Goal: Information Seeking & Learning: Learn about a topic

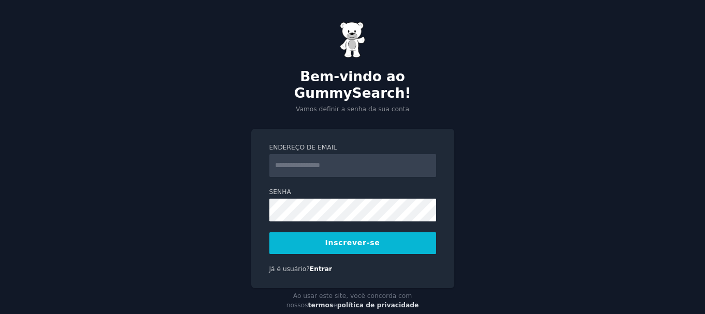
click at [408, 161] on form "Endereço de email Senha Inscrever-se" at bounding box center [352, 198] width 167 height 111
click at [416, 154] on input "Endereço de email" at bounding box center [352, 165] width 167 height 23
type input "**********"
click at [371, 239] on font "Inscrever-se" at bounding box center [352, 243] width 55 height 8
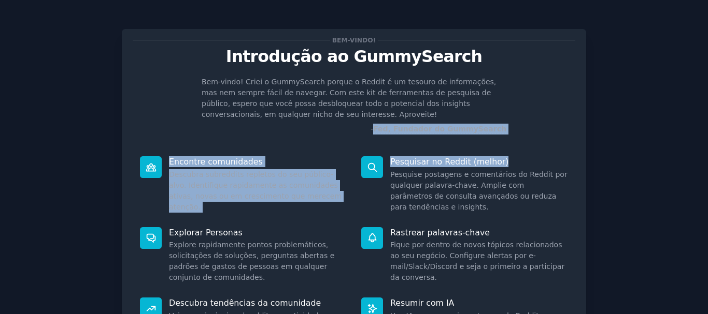
drag, startPoint x: 704, startPoint y: 125, endPoint x: 707, endPoint y: 159, distance: 33.8
click at [707, 159] on main "Bem-vindo! Introdução ao GummySearch Bem-vindo! Criei o GummySearch porque o Re…" at bounding box center [354, 157] width 708 height 314
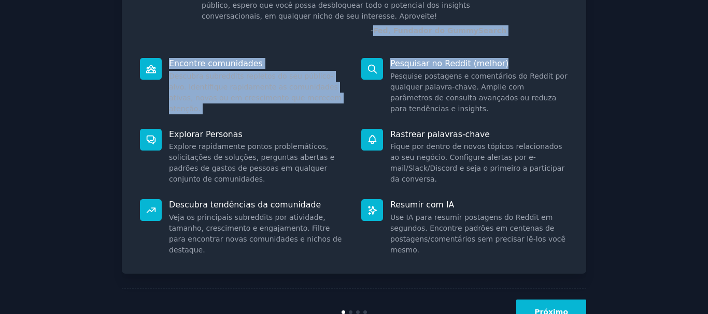
scroll to position [122, 0]
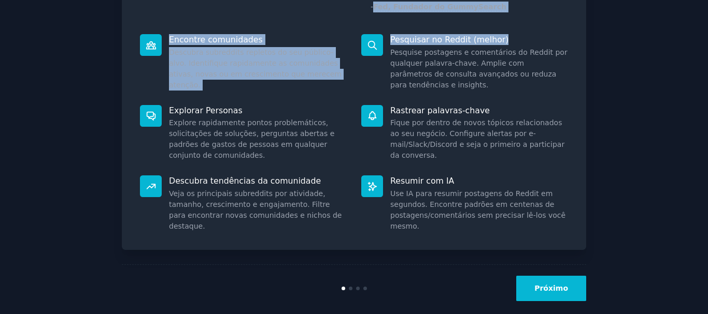
click at [560, 291] on font "Próximo" at bounding box center [551, 288] width 34 height 8
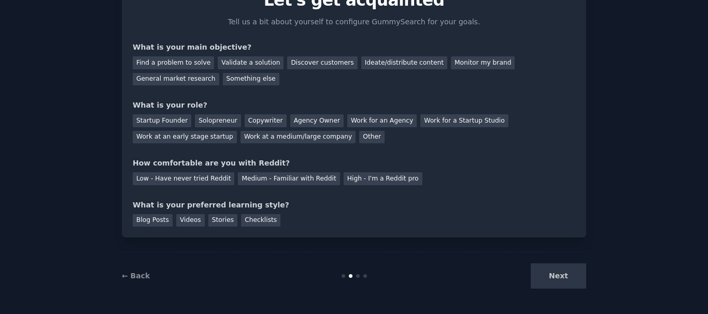
scroll to position [67, 0]
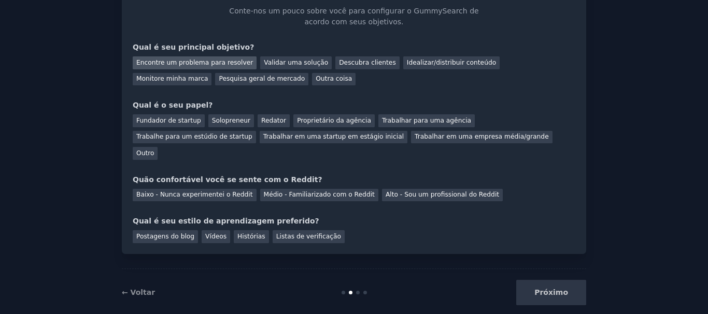
click at [202, 65] on font "Encontre um problema para resolver" at bounding box center [194, 62] width 117 height 7
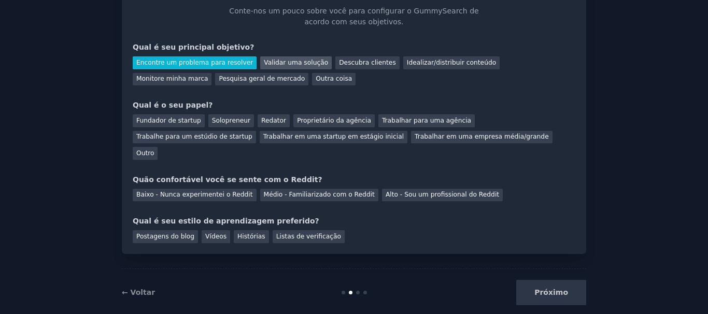
click at [264, 63] on font "Validar uma solução" at bounding box center [296, 62] width 64 height 7
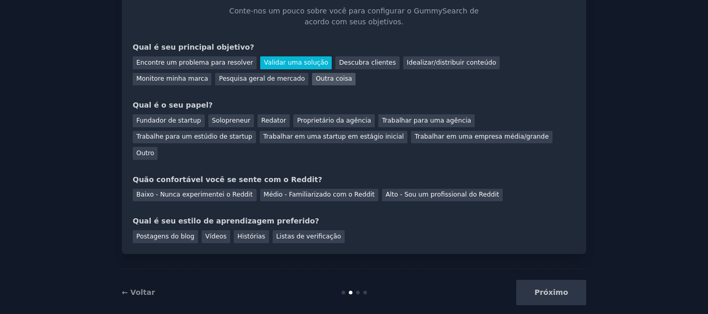
click at [315, 79] on font "Outra coisa" at bounding box center [333, 78] width 36 height 7
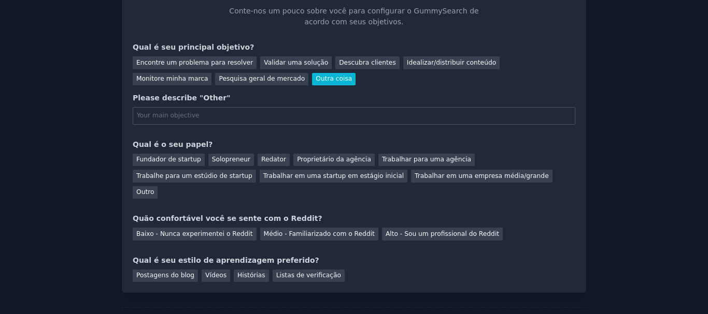
scroll to position [107, 0]
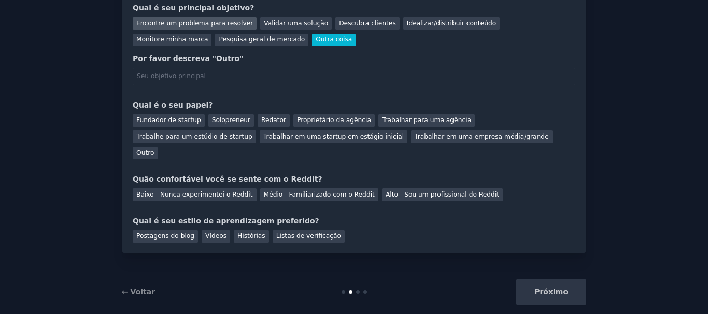
click at [212, 28] on div "Encontre um problema para resolver" at bounding box center [195, 23] width 124 height 13
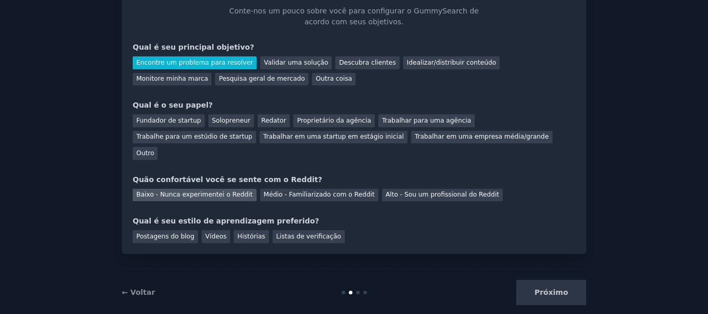
click at [227, 191] on font "Baixo - Nunca experimentei o Reddit" at bounding box center [194, 194] width 117 height 7
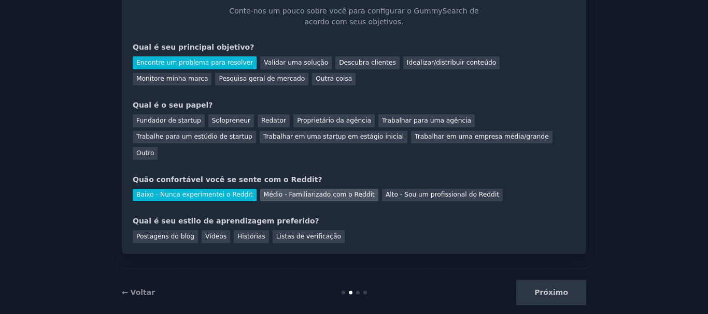
click at [277, 189] on div "Médio - Familiarizado com o Reddit" at bounding box center [319, 195] width 118 height 13
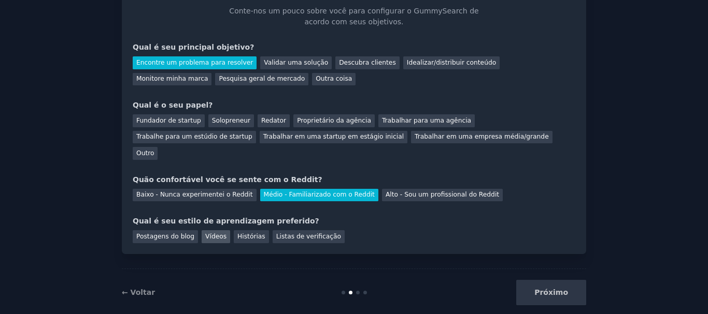
click at [209, 233] on font "Vídeos" at bounding box center [215, 236] width 21 height 7
click at [387, 123] on font "Trabalhar para uma agência" at bounding box center [426, 120] width 89 height 7
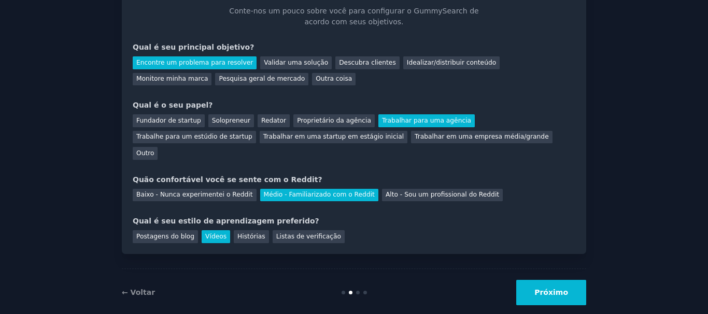
click at [558, 286] on button "Próximo" at bounding box center [551, 292] width 70 height 25
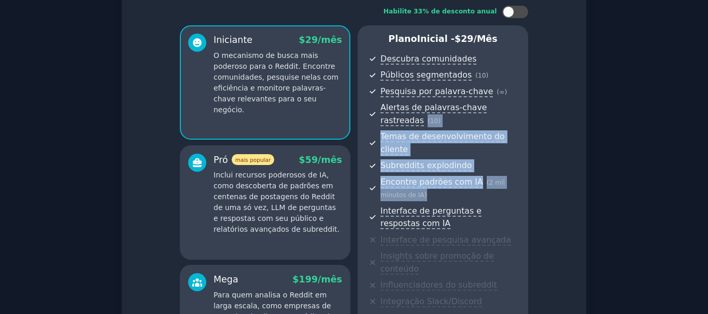
drag, startPoint x: 703, startPoint y: 100, endPoint x: 701, endPoint y: 188, distance: 87.6
click at [701, 188] on div "Configure sua conta Escolha o seu sabor GummySearch Habilite 33% de desconto an…" at bounding box center [354, 206] width 708 height 546
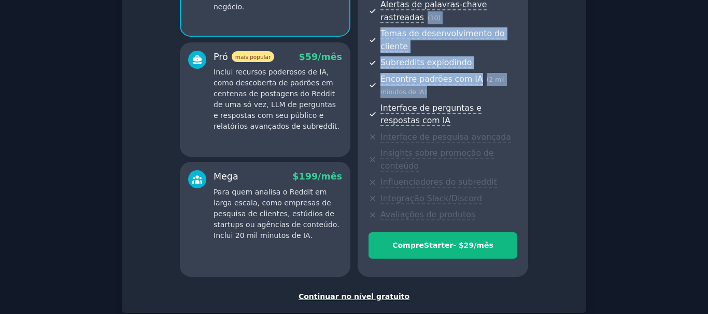
scroll to position [177, 0]
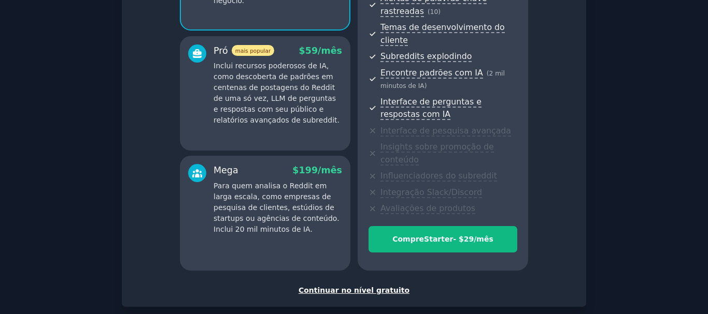
click at [392, 286] on font "Continuar no nível gratuito" at bounding box center [353, 290] width 111 height 8
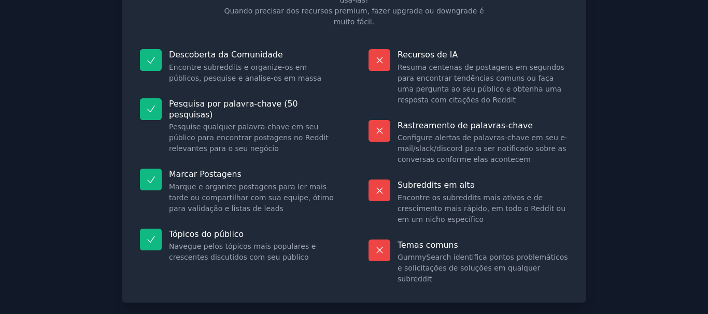
scroll to position [133, 0]
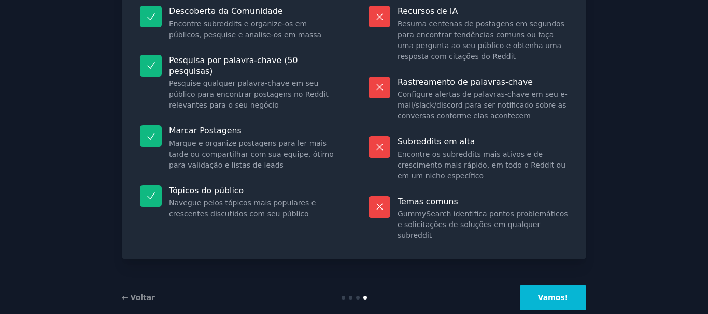
click at [550, 294] on font "Vamos!" at bounding box center [553, 298] width 30 height 8
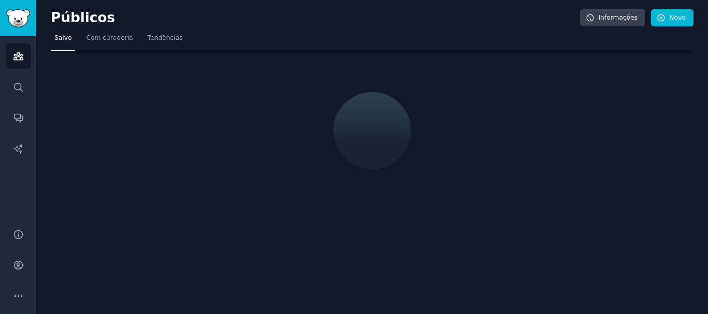
click at [344, 183] on div "Públicos Informações Novo Salvo Com curadoria Tendências" at bounding box center [371, 157] width 671 height 314
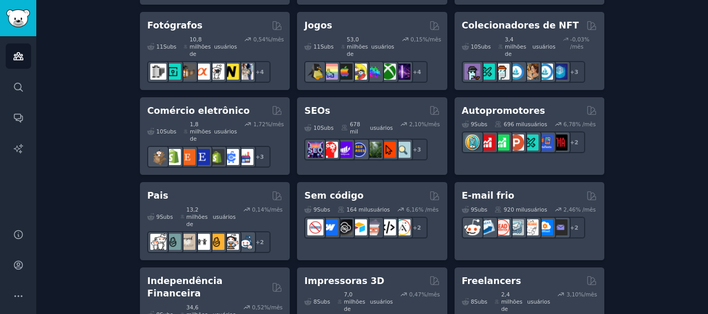
scroll to position [649, 0]
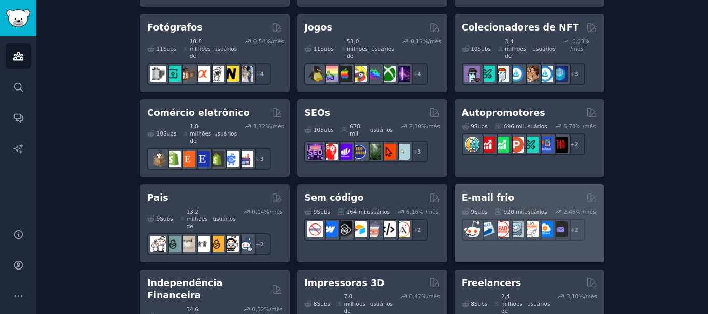
click at [539, 192] on div "E-mail frio" at bounding box center [529, 198] width 135 height 13
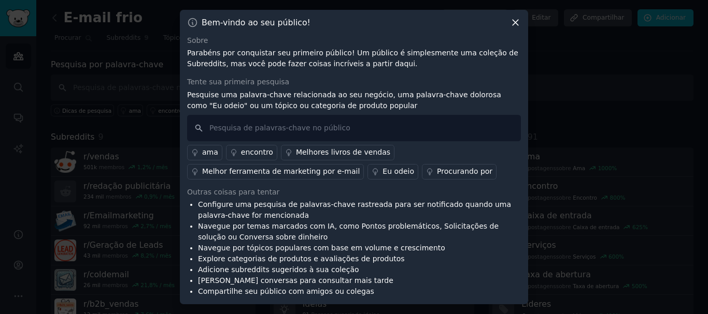
click at [513, 24] on icon at bounding box center [515, 23] width 6 height 6
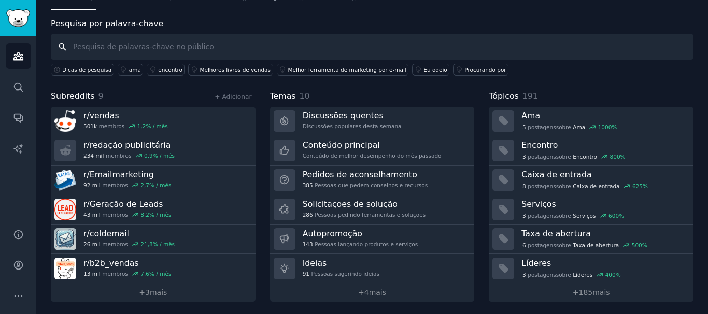
scroll to position [43, 0]
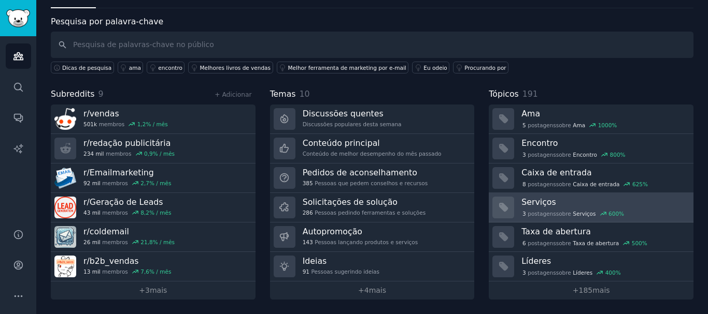
click at [640, 204] on h3 "Serviços" at bounding box center [603, 202] width 165 height 11
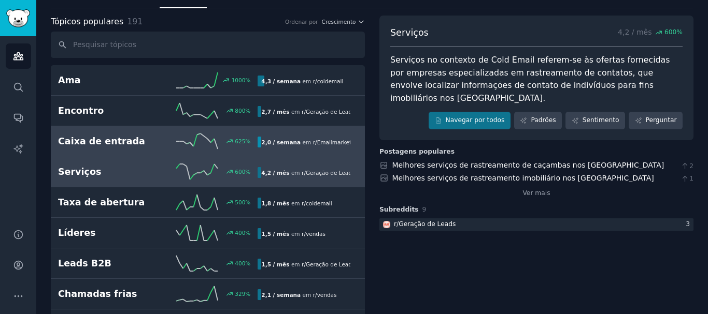
click at [317, 144] on font "Emailmarketing" at bounding box center [338, 142] width 43 height 6
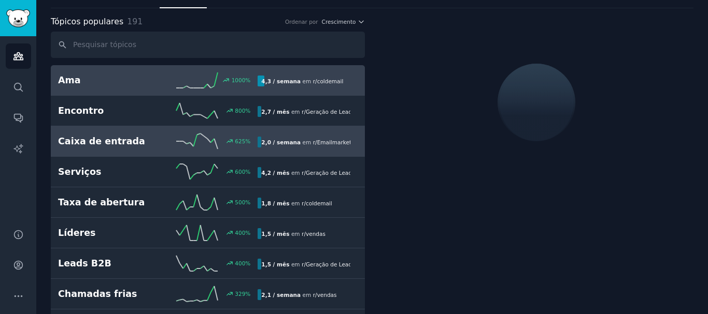
click at [169, 89] on link "Ama 1000 % 4,3 / semana em r/ coldemail" at bounding box center [208, 80] width 314 height 31
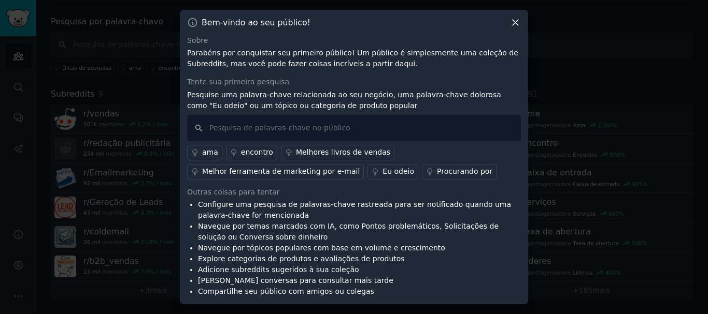
click at [516, 20] on icon at bounding box center [515, 22] width 11 height 11
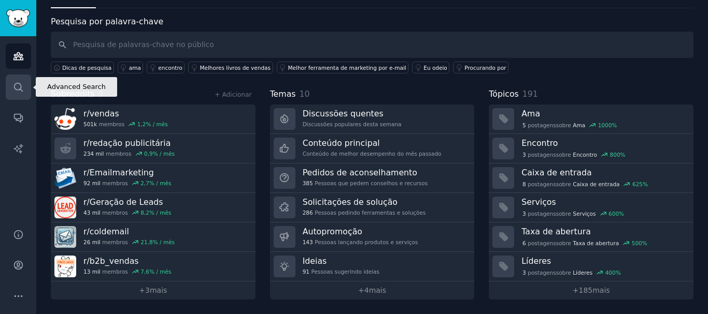
click at [19, 87] on icon "Barra lateral" at bounding box center [18, 87] width 11 height 11
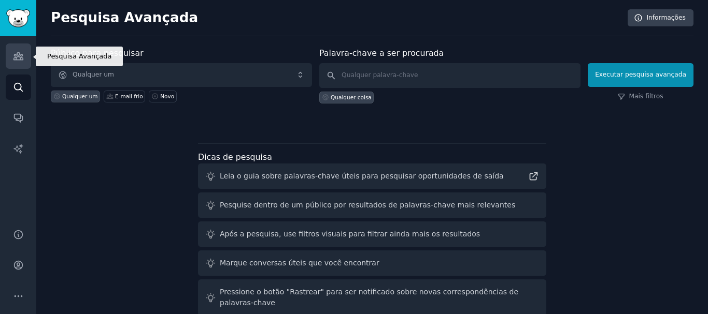
click at [20, 59] on icon "Barra lateral" at bounding box center [18, 56] width 11 height 11
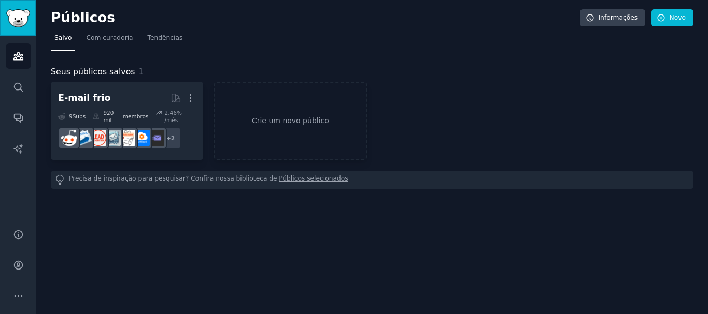
click at [22, 24] on img "Barra lateral" at bounding box center [18, 18] width 24 height 18
click at [103, 45] on link "Com curadoria" at bounding box center [109, 40] width 54 height 21
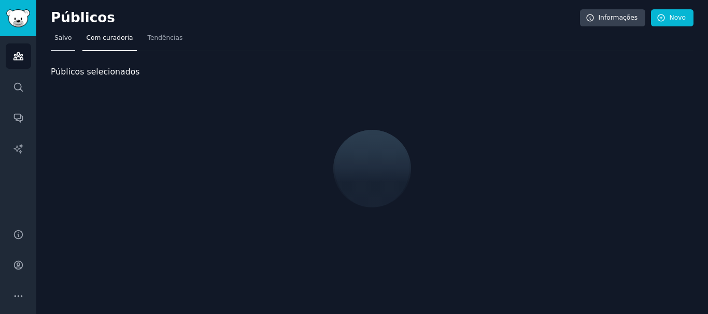
click at [66, 39] on font "Salvo" at bounding box center [62, 37] width 17 height 7
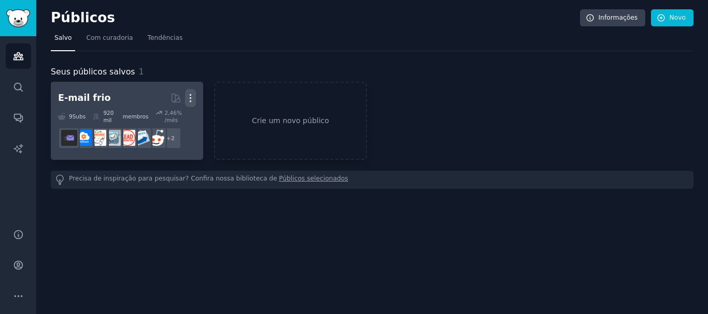
click at [189, 106] on button "Mais" at bounding box center [190, 98] width 11 height 18
click at [168, 121] on p "Delete" at bounding box center [162, 119] width 24 height 11
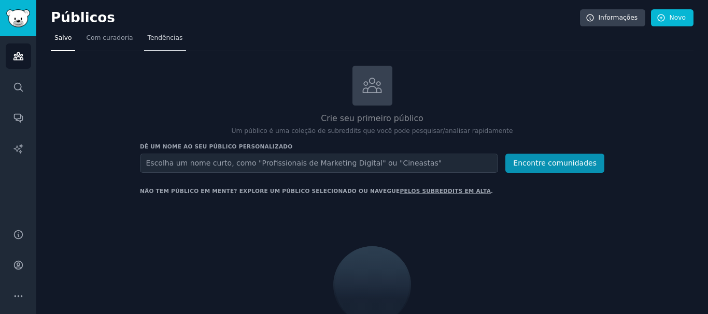
click at [144, 36] on link "Tendências" at bounding box center [165, 40] width 42 height 21
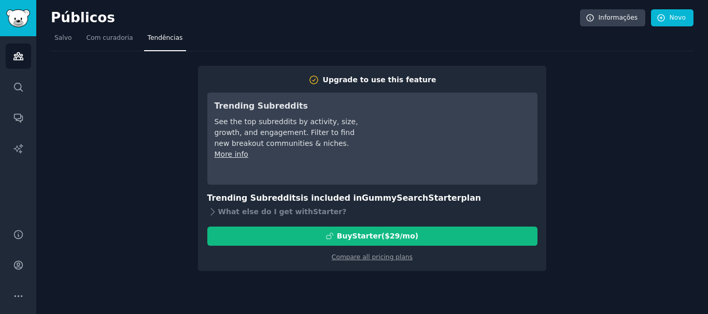
click at [144, 36] on link "Tendências" at bounding box center [165, 40] width 42 height 21
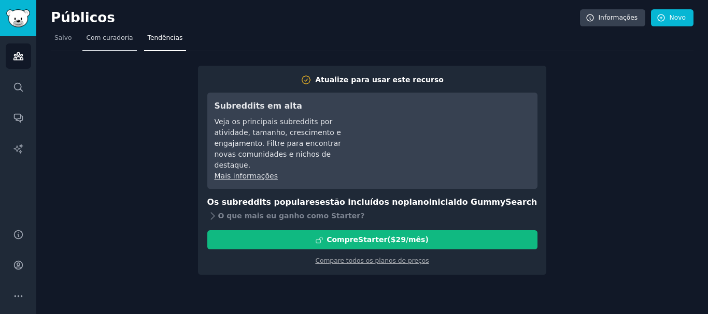
click at [114, 37] on font "Com curadoria" at bounding box center [109, 37] width 47 height 7
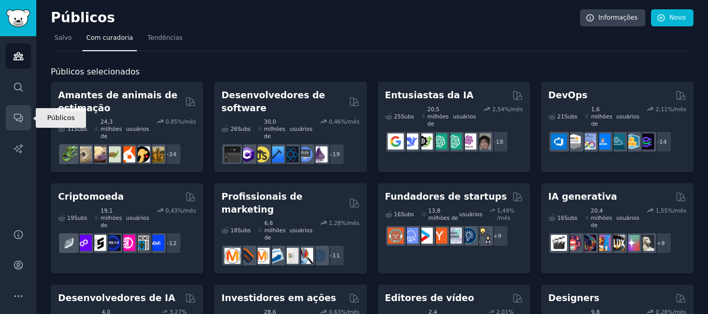
click at [22, 106] on link "Conversas" at bounding box center [18, 117] width 25 height 25
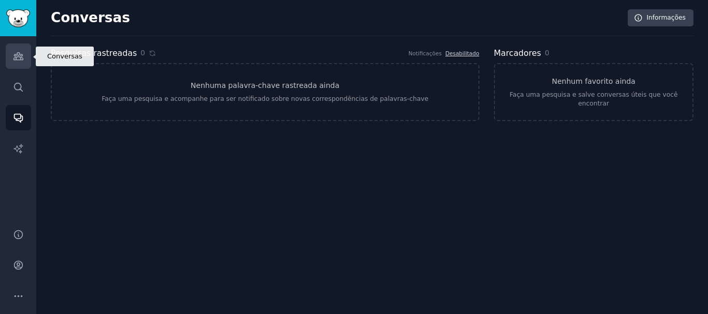
click at [24, 45] on link "Públicos" at bounding box center [18, 56] width 25 height 25
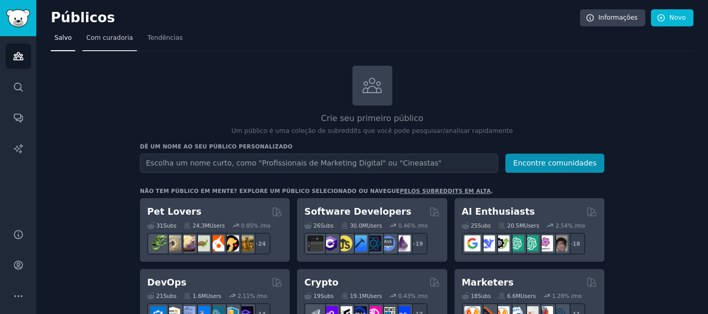
click at [92, 37] on font "Com curadoria" at bounding box center [109, 37] width 47 height 7
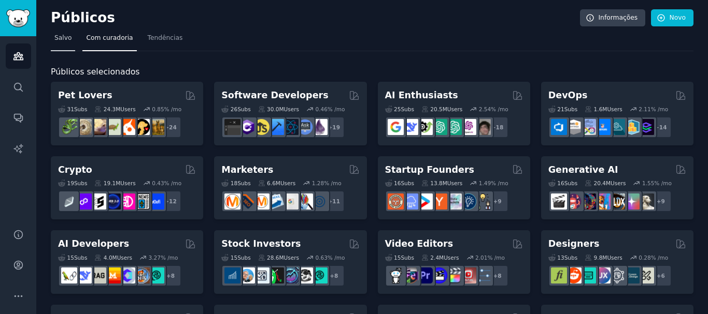
click at [68, 37] on font "Salvo" at bounding box center [62, 37] width 17 height 7
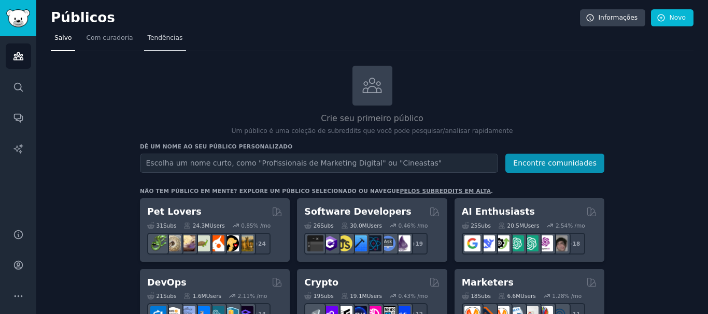
click at [165, 47] on link "Tendências" at bounding box center [165, 40] width 42 height 21
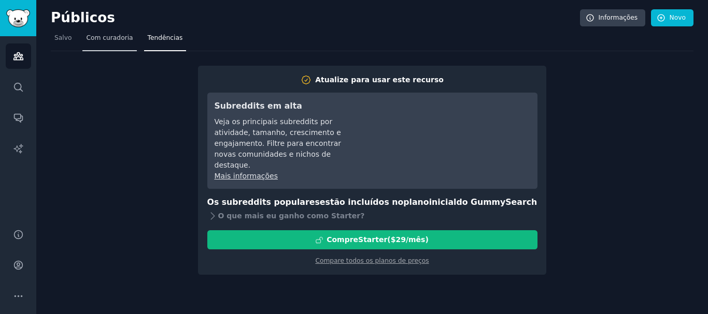
click at [116, 34] on font "Com curadoria" at bounding box center [109, 37] width 47 height 7
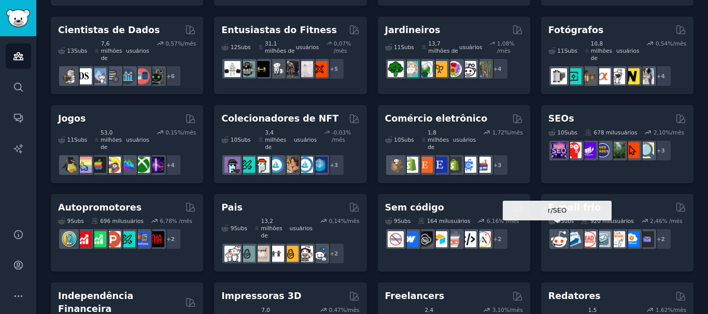
scroll to position [399, 0]
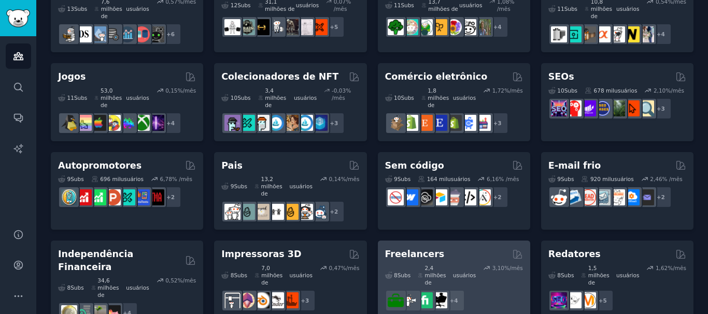
click at [494, 290] on div "+ 4" at bounding box center [454, 301] width 138 height 22
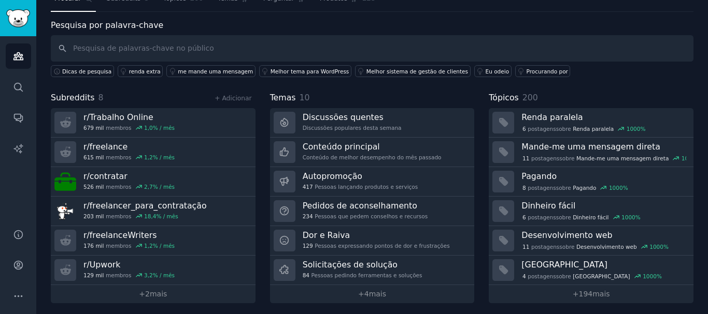
scroll to position [41, 0]
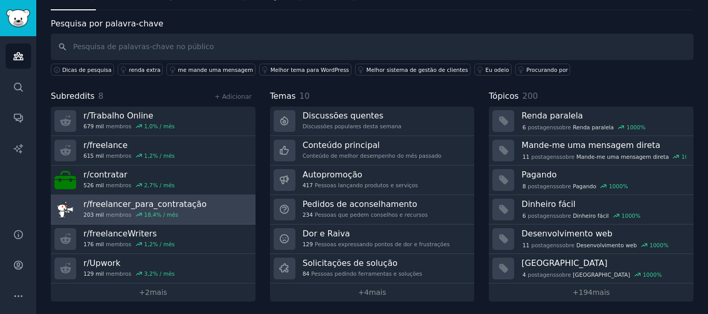
click at [223, 213] on link "r/ freelancer_para_contratação 203 mil membros 18,4 % / mês" at bounding box center [153, 210] width 205 height 30
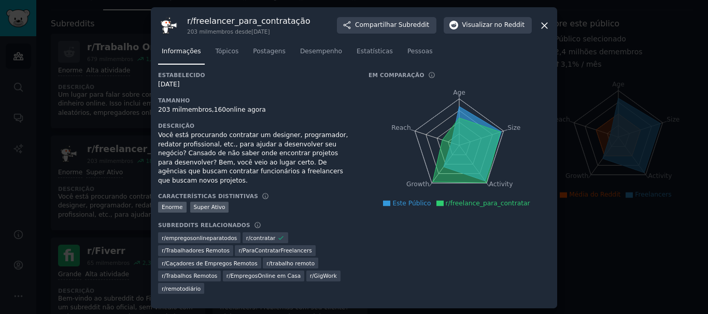
click at [542, 31] on icon at bounding box center [544, 25] width 11 height 11
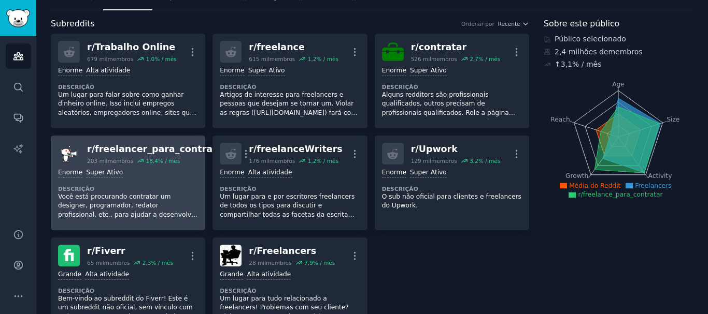
click at [169, 178] on div "Enorme Super Ativo" at bounding box center [128, 173] width 140 height 10
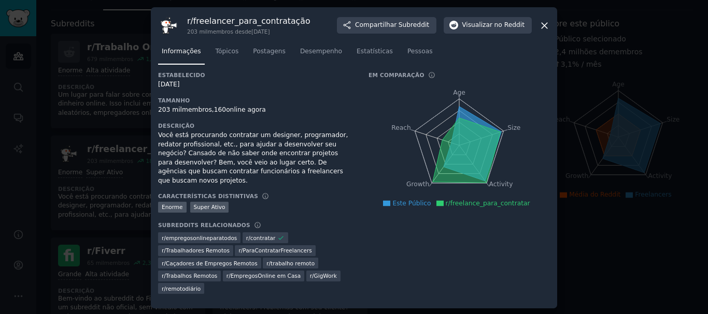
click at [242, 65] on nav "Informações Tópicos Postagens Desempenho Estatísticas Pessoas" at bounding box center [354, 54] width 392 height 21
click at [229, 55] on font "Tópicos" at bounding box center [226, 51] width 23 height 7
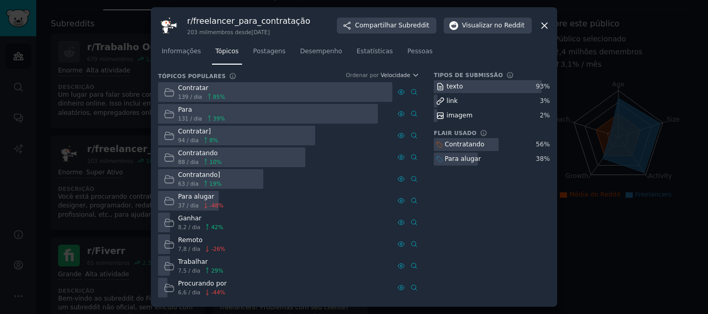
click at [268, 90] on div at bounding box center [275, 92] width 234 height 20
click at [184, 90] on font "Contratar" at bounding box center [193, 87] width 31 height 7
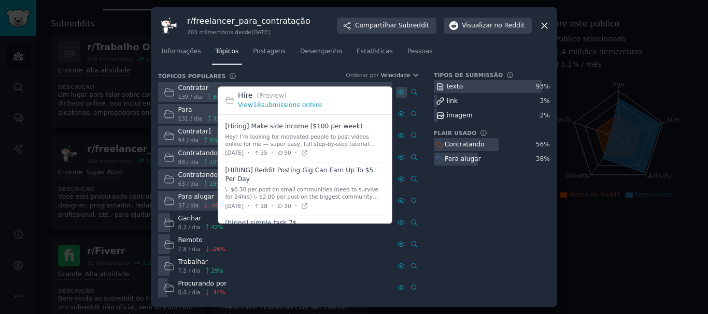
click at [400, 93] on icon at bounding box center [401, 92] width 2 height 2
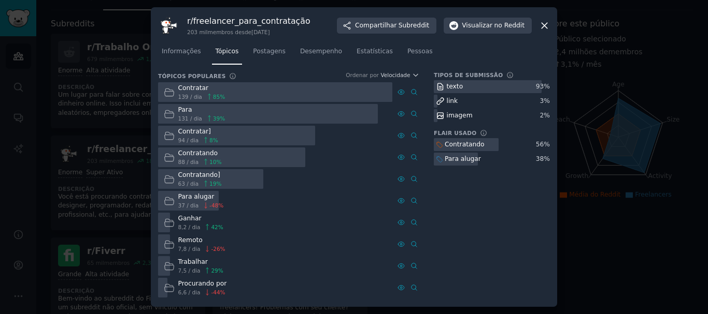
click at [230, 157] on div at bounding box center [231, 158] width 147 height 20
click at [194, 154] on font "Contratando" at bounding box center [198, 153] width 40 height 7
click at [256, 155] on div at bounding box center [231, 158] width 147 height 20
click at [267, 50] on font "Postagens" at bounding box center [269, 51] width 33 height 7
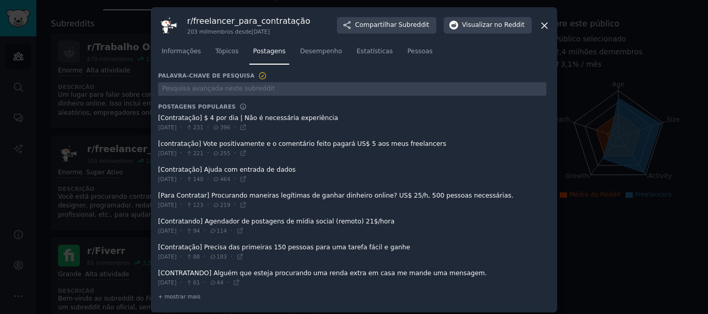
click at [544, 22] on icon at bounding box center [544, 25] width 11 height 11
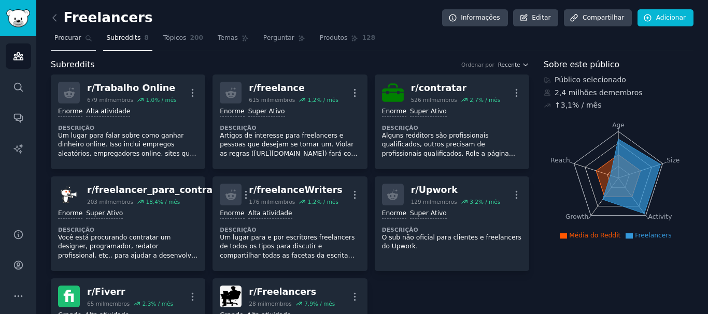
click at [76, 37] on font "Procurar" at bounding box center [67, 37] width 27 height 7
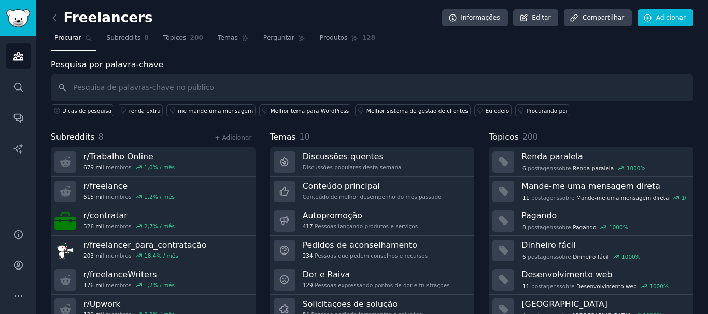
click at [193, 92] on input "text" at bounding box center [372, 88] width 642 height 26
type input "e"
type input "r"
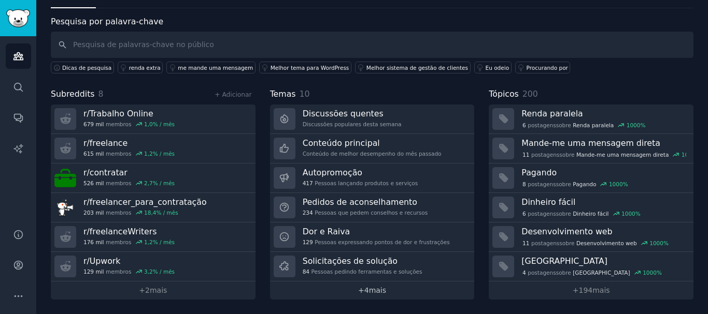
click at [394, 293] on link "+ 4 mais" at bounding box center [372, 291] width 205 height 18
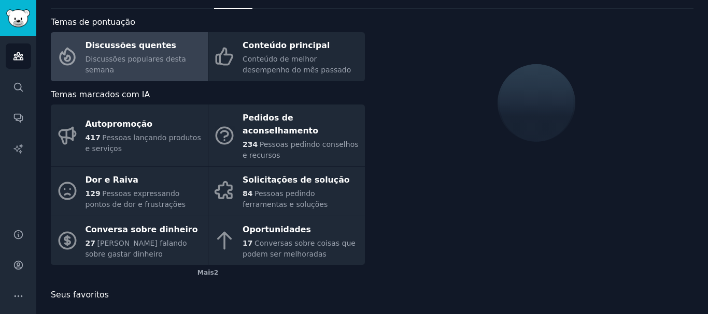
scroll to position [43, 0]
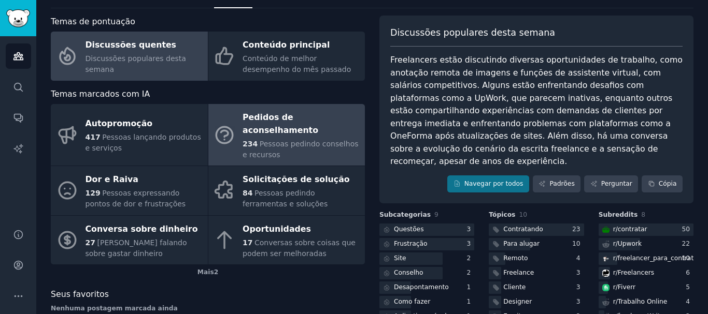
click at [298, 140] on font "Pessoas pedindo conselhos e recursos" at bounding box center [300, 149] width 116 height 19
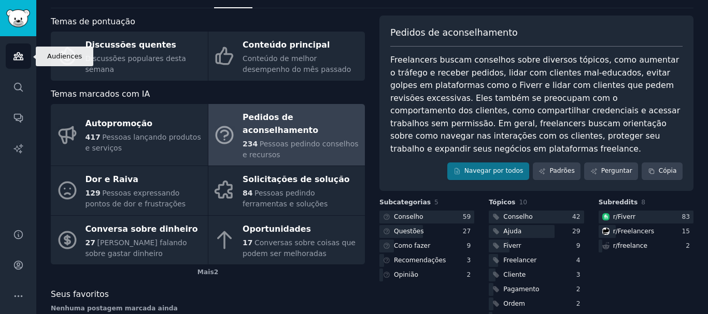
click at [18, 48] on link "Públicos" at bounding box center [18, 56] width 25 height 25
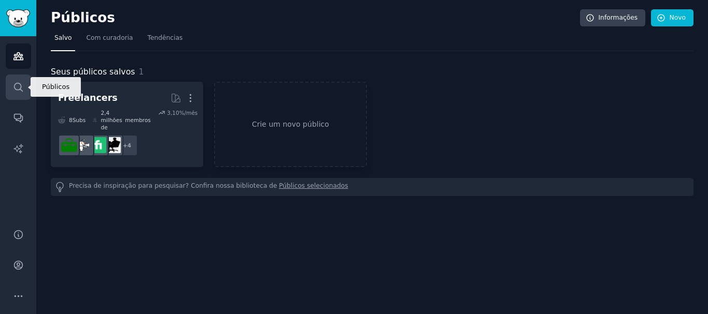
click at [22, 85] on icon "Barra lateral" at bounding box center [18, 87] width 11 height 11
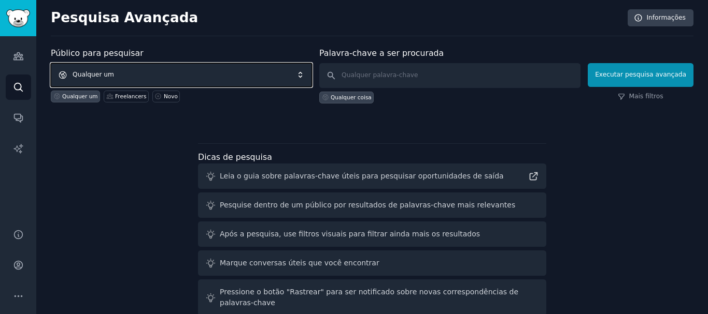
click at [130, 71] on span "Qualquer um" at bounding box center [181, 75] width 261 height 24
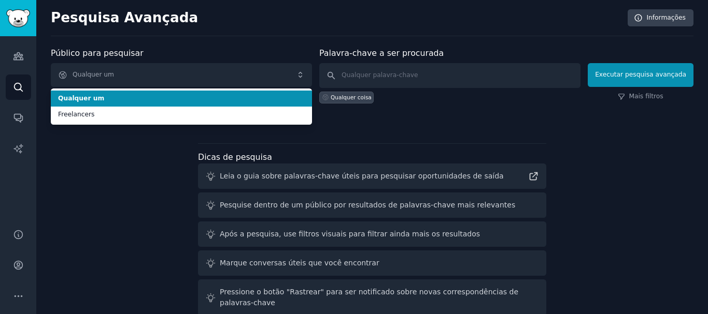
click at [226, 93] on li "Qualquer um" at bounding box center [181, 99] width 261 height 17
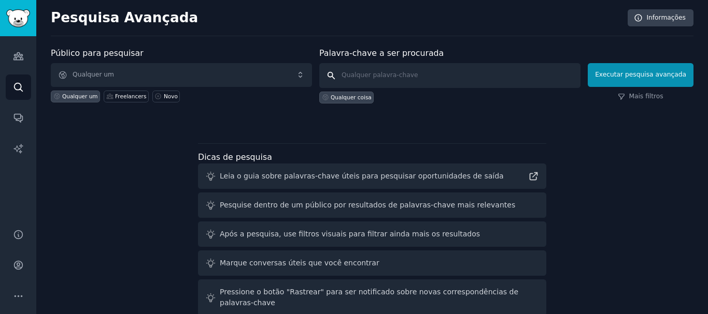
click at [482, 83] on input "text" at bounding box center [449, 75] width 261 height 25
type input "reforma tributária"
click at [642, 93] on font "Mais filtros" at bounding box center [645, 96] width 34 height 7
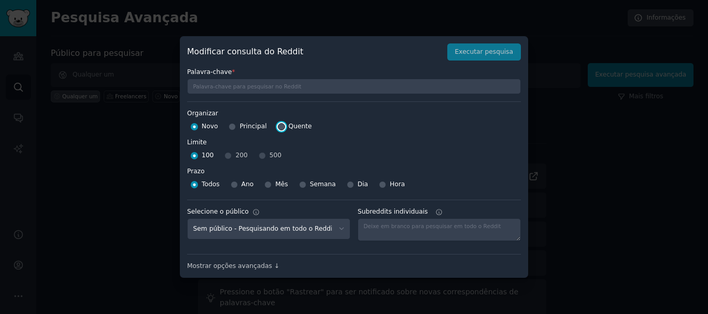
click at [279, 124] on input "Quente" at bounding box center [281, 126] width 7 height 7
radio input "true"
click at [279, 128] on input "Quente" at bounding box center [281, 126] width 7 height 7
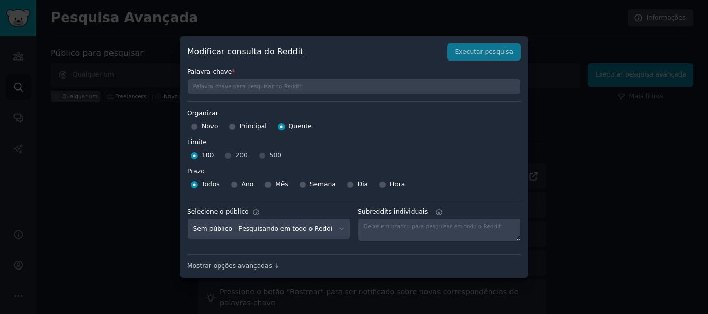
click at [474, 56] on div "Modificar consulta do Reddit Executar pesquisa" at bounding box center [354, 53] width 334 height 18
click at [604, 112] on div at bounding box center [354, 157] width 708 height 314
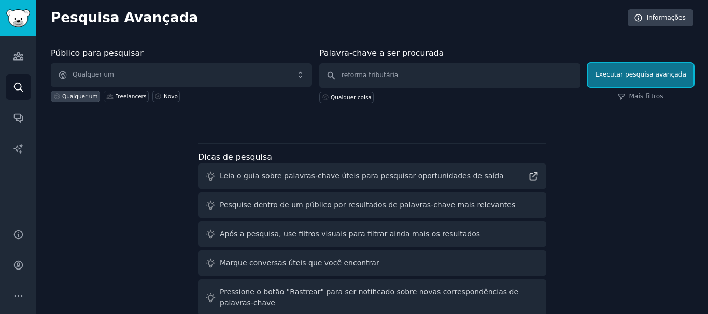
click at [623, 78] on font "Executar pesquisa avançada" at bounding box center [640, 74] width 91 height 7
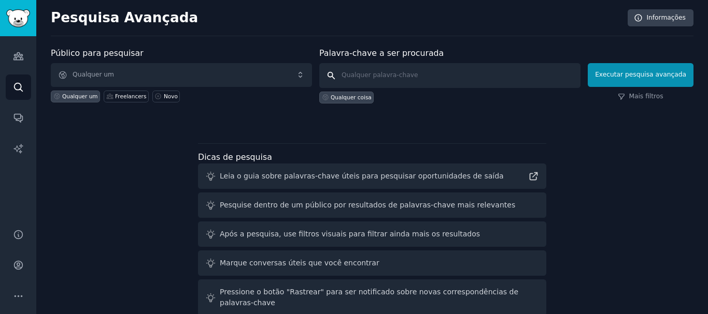
click at [416, 83] on input "text" at bounding box center [449, 75] width 261 height 25
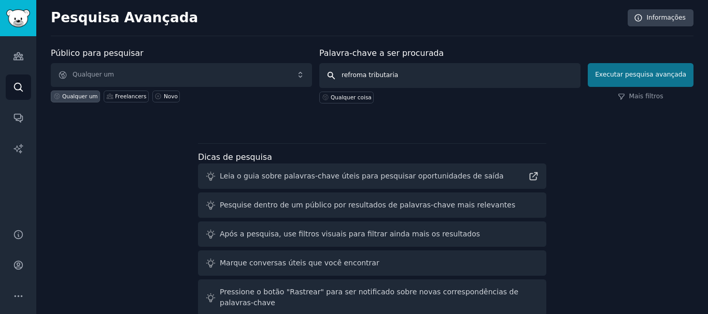
type input "refroma tributaria"
click at [657, 84] on button "Executar pesquisa avançada" at bounding box center [640, 75] width 106 height 24
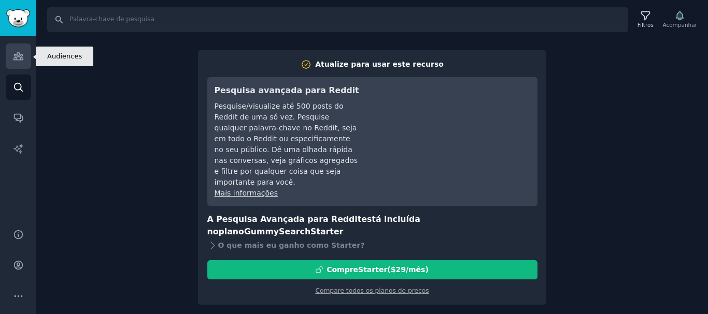
click at [12, 56] on link "Públicos" at bounding box center [18, 56] width 25 height 25
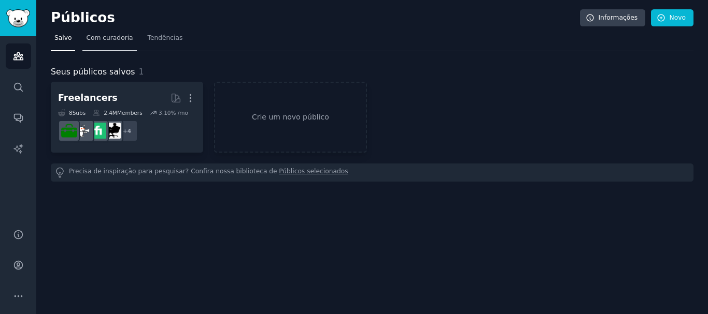
click at [99, 45] on link "Com curadoria" at bounding box center [109, 40] width 54 height 21
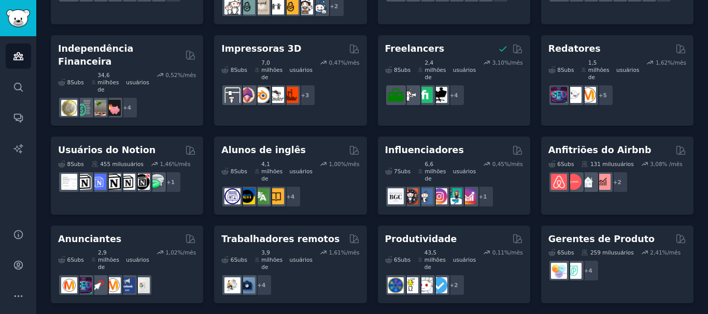
scroll to position [330, 0]
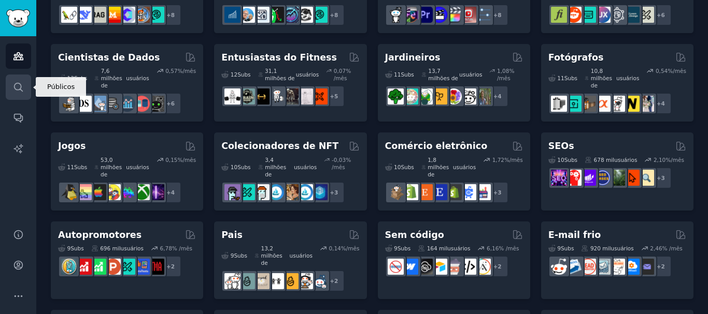
click at [13, 87] on icon "Barra lateral" at bounding box center [18, 87] width 11 height 11
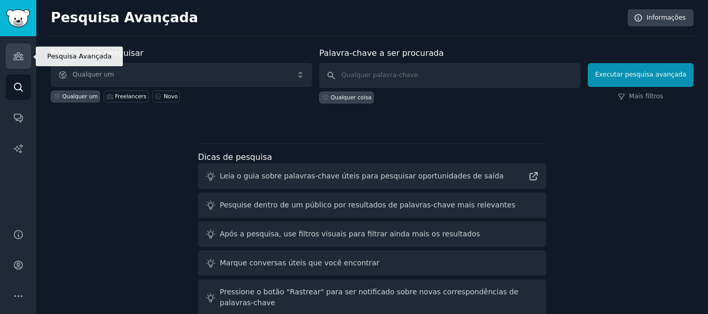
click at [15, 58] on icon "Barra lateral" at bounding box center [17, 56] width 9 height 7
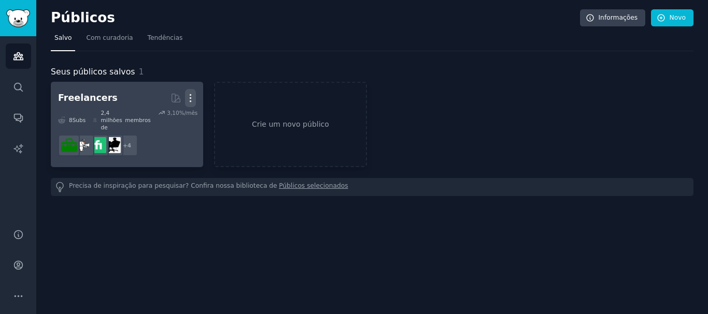
click at [190, 102] on icon "button" at bounding box center [190, 98] width 11 height 11
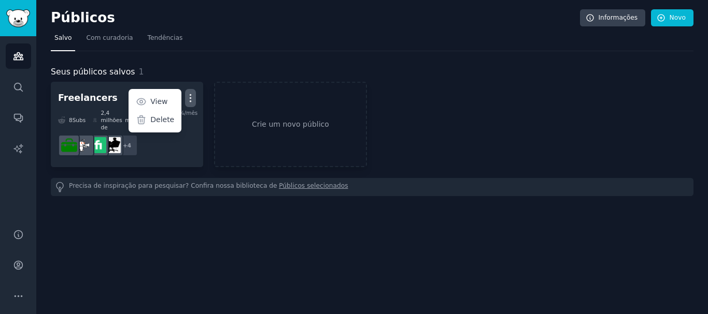
click at [141, 223] on div "Públicos Informações Novo Salvo Com curadoria Tendências Seus públicos salvos 1…" at bounding box center [371, 157] width 671 height 314
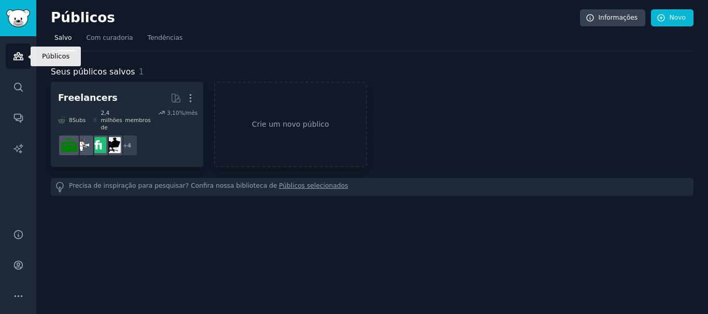
click at [26, 57] on link "Públicos" at bounding box center [18, 56] width 25 height 25
click at [23, 52] on icon "Barra lateral" at bounding box center [18, 56] width 11 height 11
click at [116, 33] on link "Com curadoria" at bounding box center [109, 40] width 54 height 21
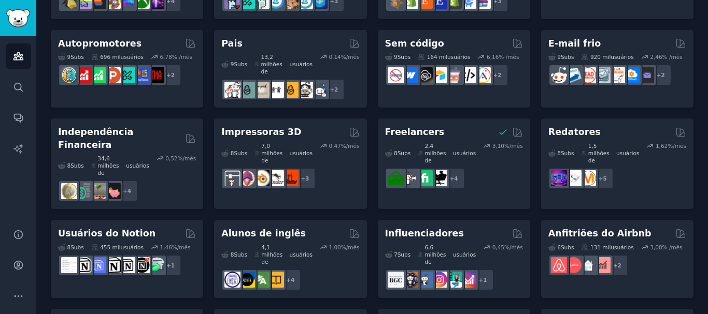
scroll to position [536, 0]
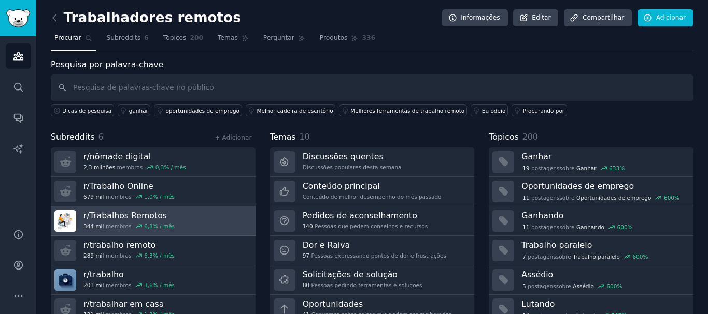
click at [224, 220] on link "r/ Trabalhos Remotos 344 mil membros 6,8 % / mês" at bounding box center [153, 222] width 205 height 30
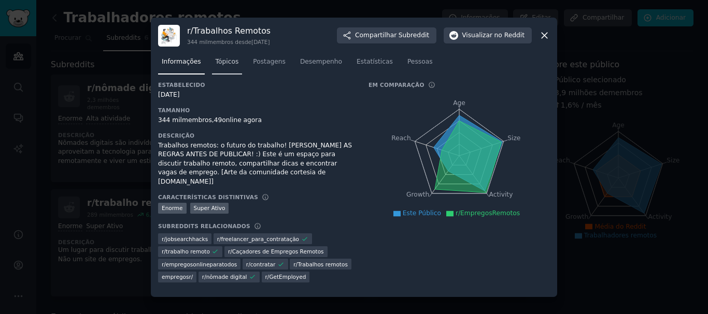
click at [233, 54] on link "Tópicos" at bounding box center [227, 64] width 31 height 21
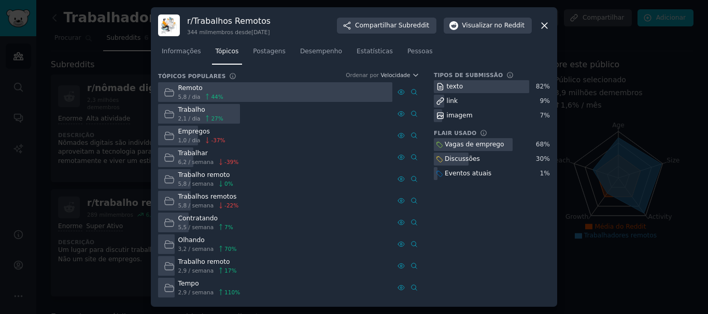
click at [255, 94] on div at bounding box center [275, 92] width 234 height 20
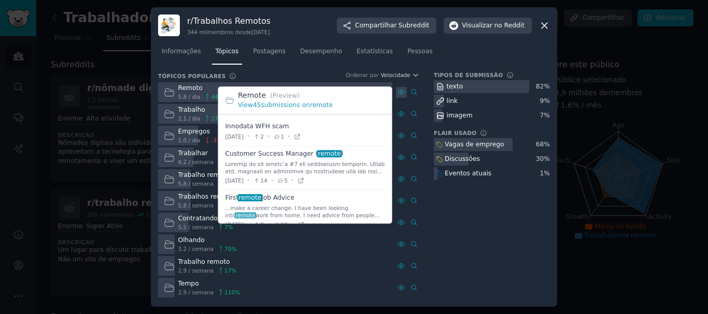
click at [400, 93] on icon at bounding box center [400, 92] width 7 height 7
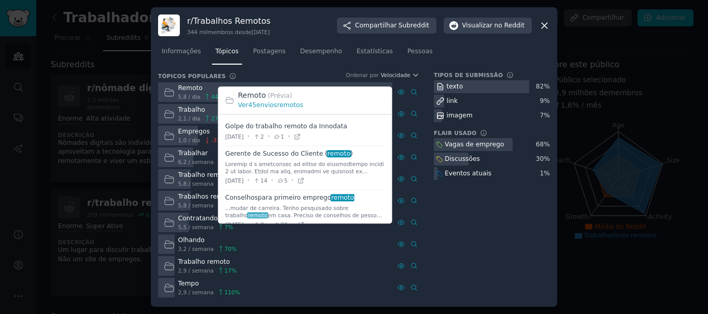
click at [287, 106] on font "remotos" at bounding box center [290, 105] width 26 height 7
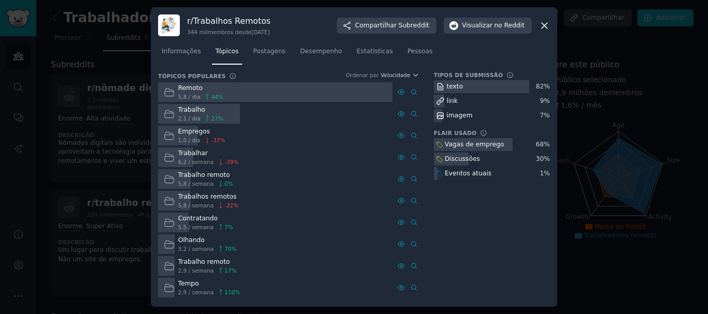
click at [488, 252] on div "Tipos de submissão texto 82 % link 9 % imagem 7 % Flair Usado Vagas de emprego …" at bounding box center [492, 185] width 116 height 228
click at [542, 32] on div "r/ Trabalhos Remotos 344 mil membros desde [DATE] Compartilhar Subreddit Visual…" at bounding box center [354, 26] width 392 height 22
click at [545, 22] on icon at bounding box center [544, 25] width 11 height 11
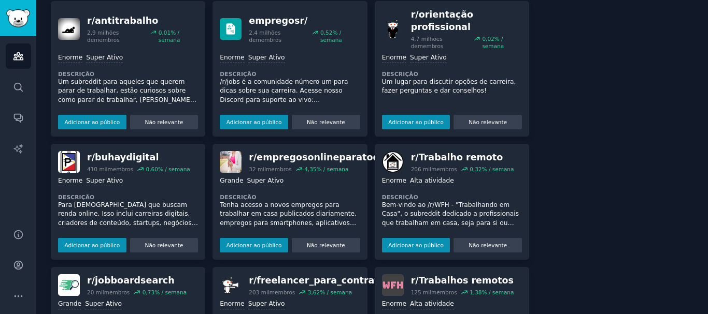
scroll to position [329, 0]
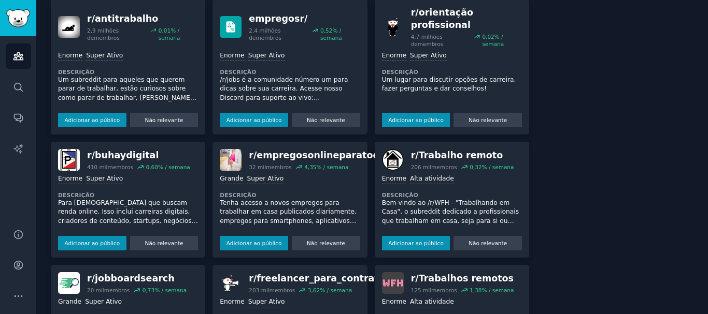
click at [321, 199] on font "Tenha acesso a novos empregos para trabalhar em casa publicados diariamente, em…" at bounding box center [288, 230] width 137 height 62
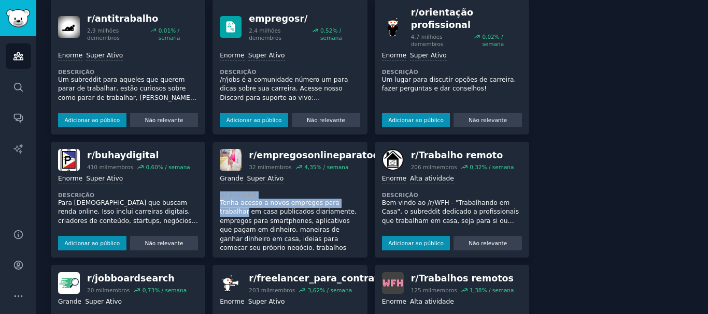
drag, startPoint x: 361, startPoint y: 164, endPoint x: 363, endPoint y: 185, distance: 21.9
click at [363, 185] on div "r/ empregosonlineparatodos 32 mil membros 4,35 % / semana Grande Super Ativo De…" at bounding box center [289, 200] width 154 height 116
click at [510, 199] on p "Bem-vindo ao /r/WFH - "Trabalhando em Casa", o subreddit dedicado a profissiona…" at bounding box center [452, 212] width 140 height 27
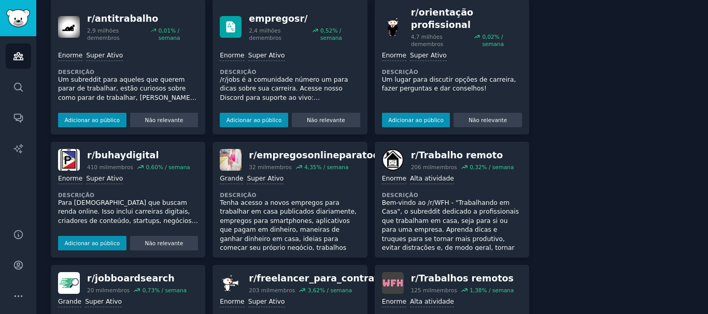
scroll to position [414, 0]
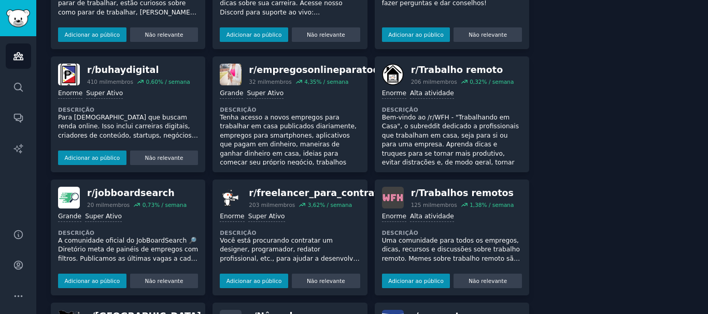
click at [418, 243] on font "Uma comunidade para todos os empregos, dicas, recursos e discussões sobre traba…" at bounding box center [451, 254] width 138 height 35
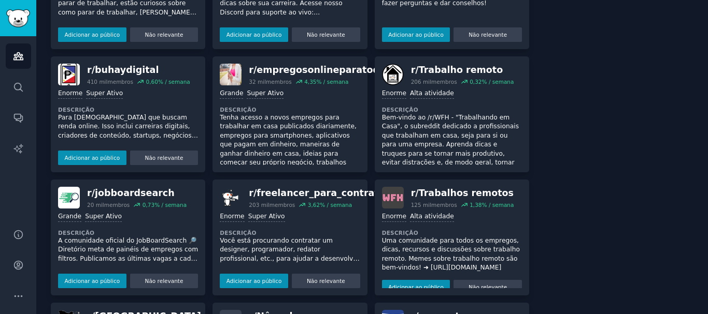
scroll to position [6, 0]
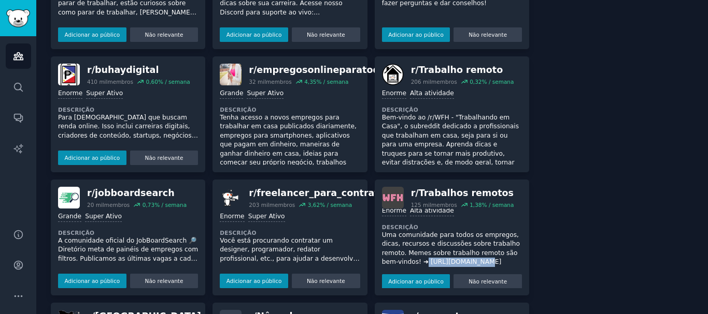
drag, startPoint x: 476, startPoint y: 256, endPoint x: 423, endPoint y: 261, distance: 52.5
click at [423, 261] on p "Uma comunidade para todos os empregos, dicas, recursos e discussões sobre traba…" at bounding box center [452, 249] width 140 height 36
copy font "[URL][DOMAIN_NAME]"
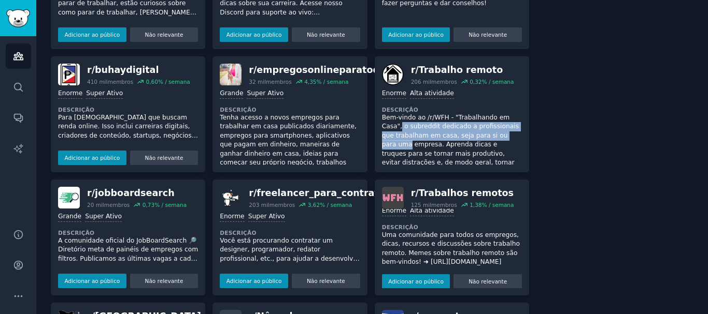
drag, startPoint x: 522, startPoint y: 102, endPoint x: 522, endPoint y: 118, distance: 16.1
click at [522, 118] on div "r/ Trabalho remoto 206 mil membros 0,32 % / semana Enorme Alta atividade Descri…" at bounding box center [452, 114] width 154 height 116
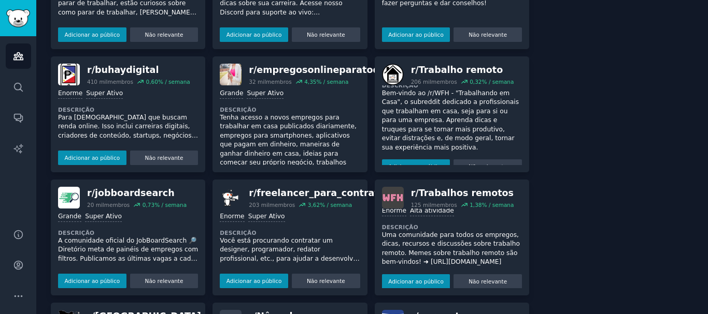
drag, startPoint x: 704, startPoint y: 183, endPoint x: 706, endPoint y: 202, distance: 19.2
click at [706, 202] on main "Trabalhadores remotos Informações Editar Compartilhar Adicionar Procurar Subred…" at bounding box center [371, 157] width 671 height 314
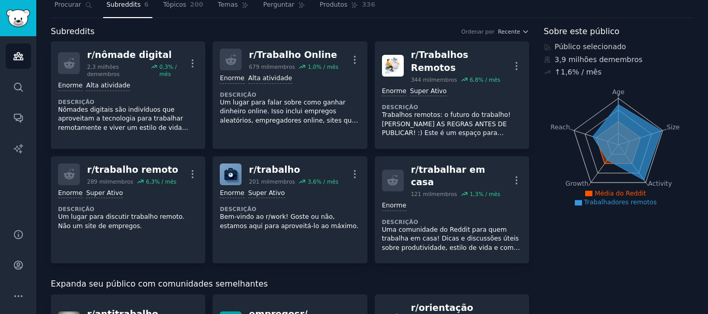
scroll to position [0, 0]
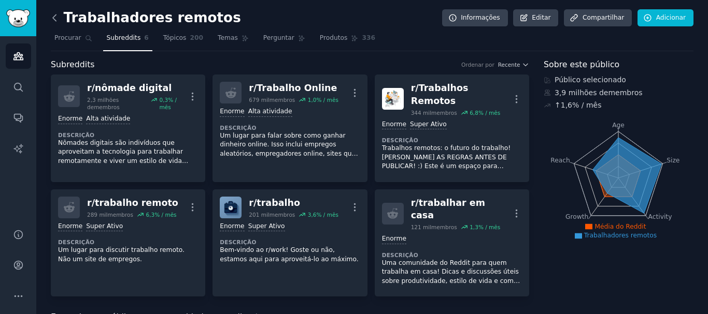
click at [53, 19] on icon at bounding box center [54, 17] width 11 height 11
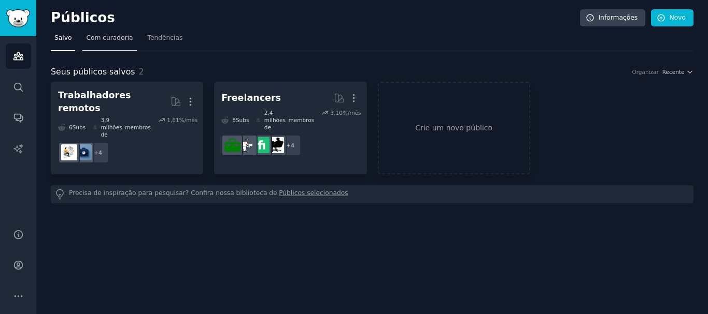
click at [113, 44] on link "Com curadoria" at bounding box center [109, 40] width 54 height 21
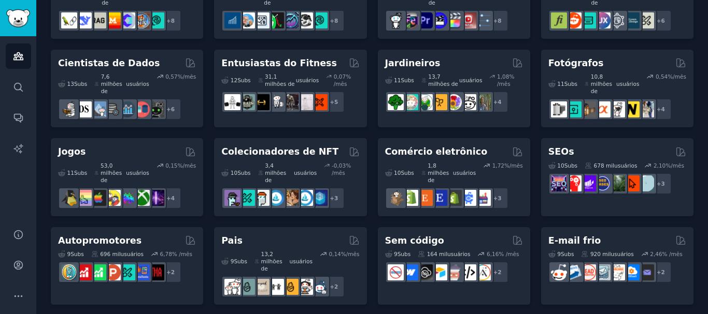
scroll to position [605, 0]
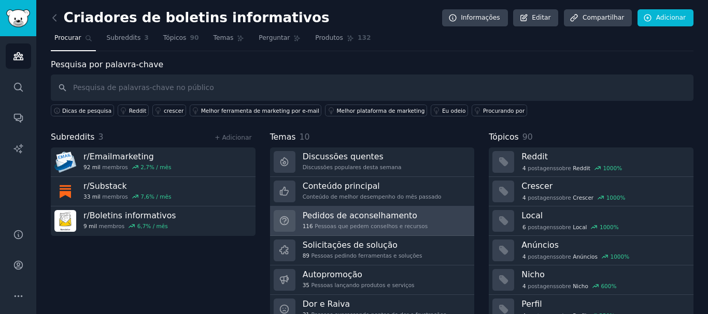
click at [321, 213] on font "Pedidos de aconselhamento" at bounding box center [360, 216] width 114 height 10
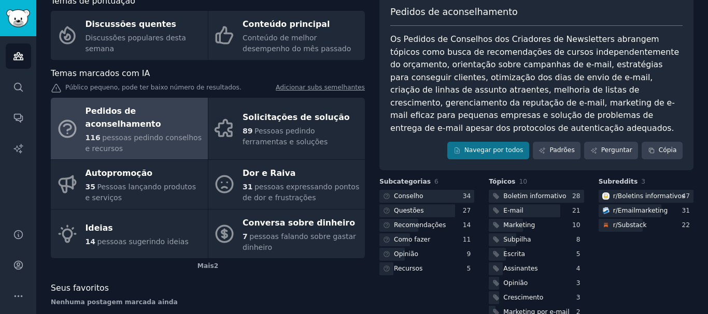
scroll to position [87, 0]
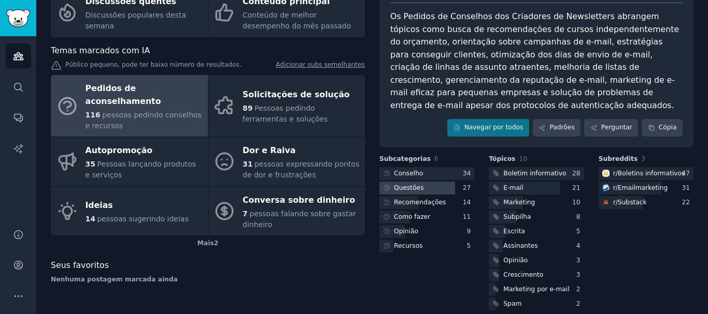
click at [391, 182] on div "Questões" at bounding box center [402, 188] width 46 height 13
